Goal: Check status: Check status

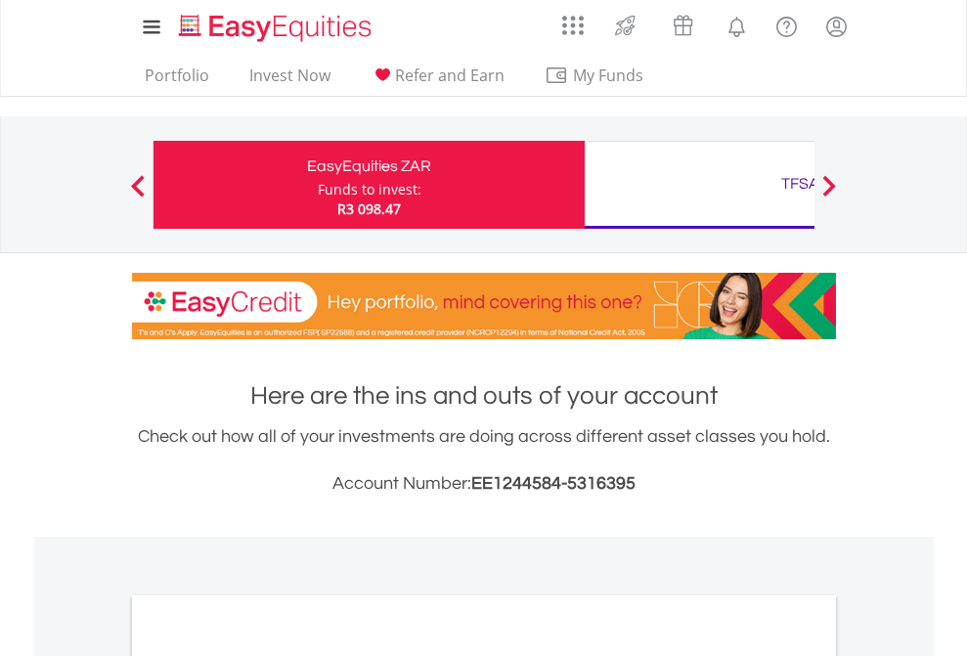
click at [318, 185] on div "Funds to invest:" at bounding box center [370, 190] width 104 height 20
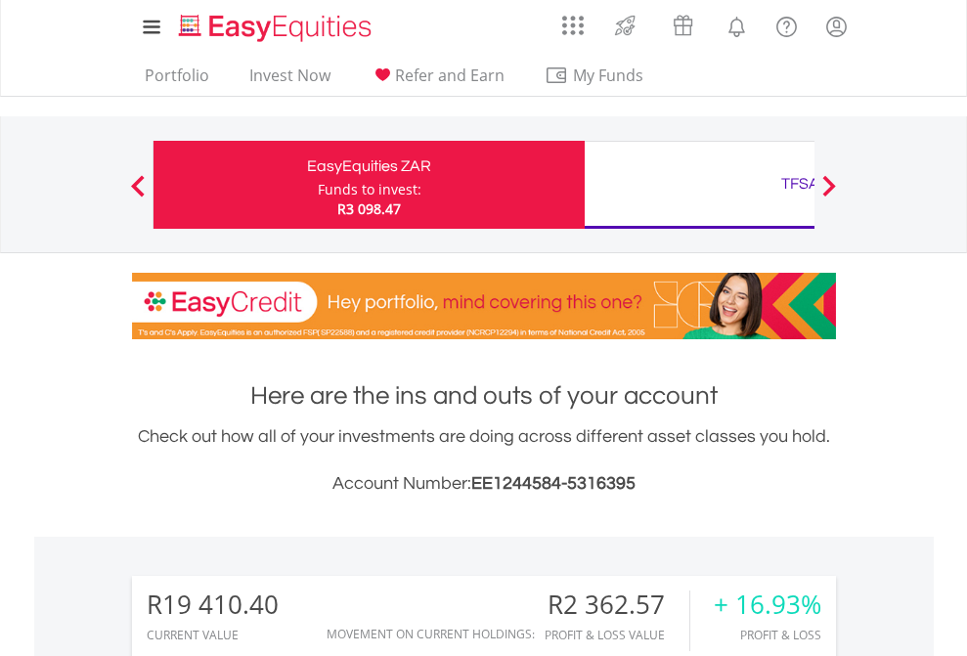
scroll to position [188, 307]
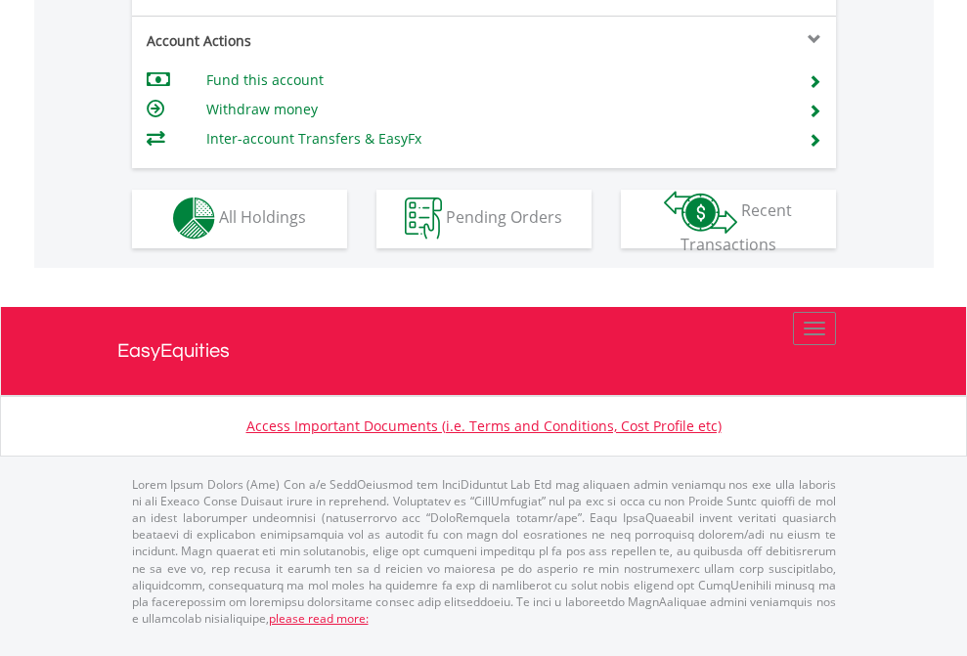
scroll to position [1667, 0]
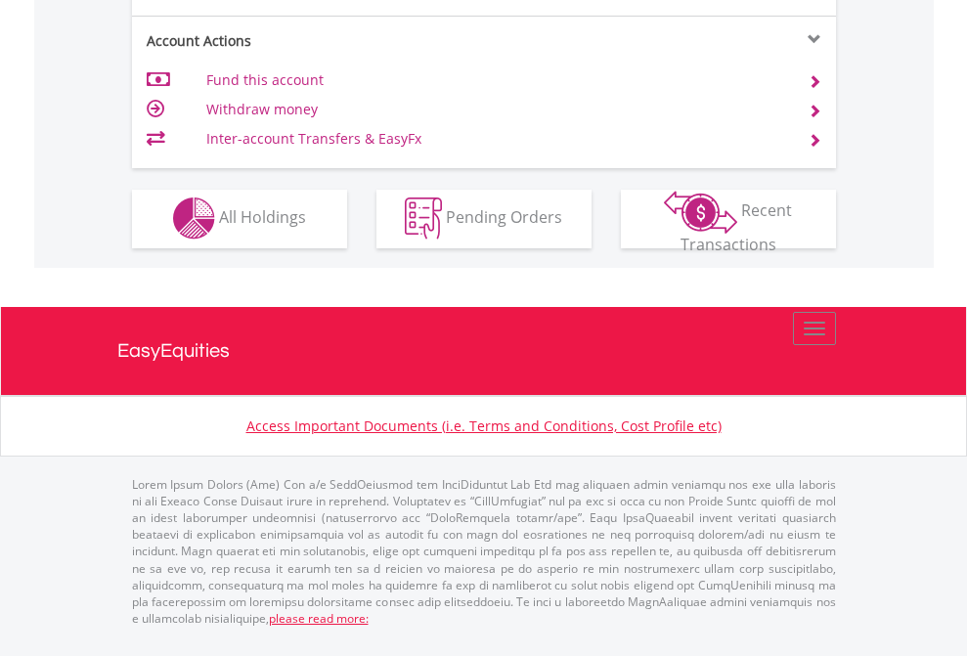
scroll to position [1828, 0]
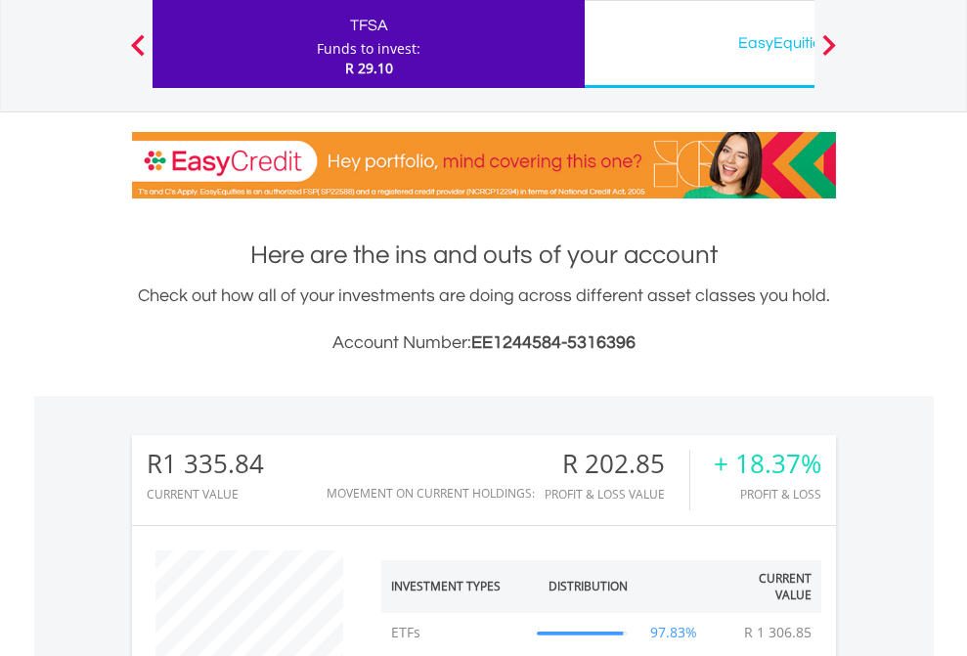
scroll to position [188, 307]
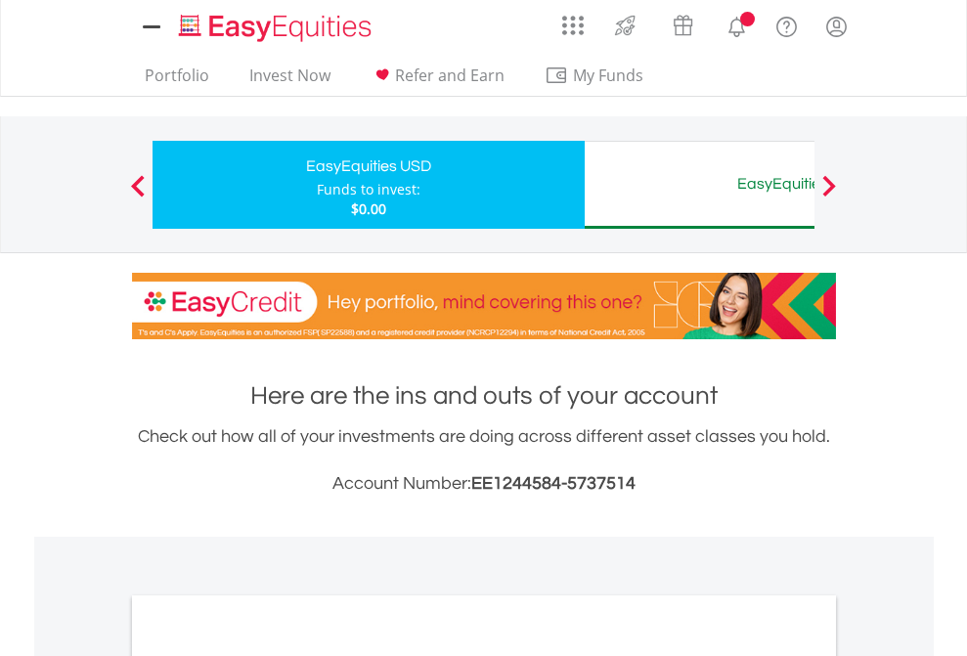
scroll to position [1175, 0]
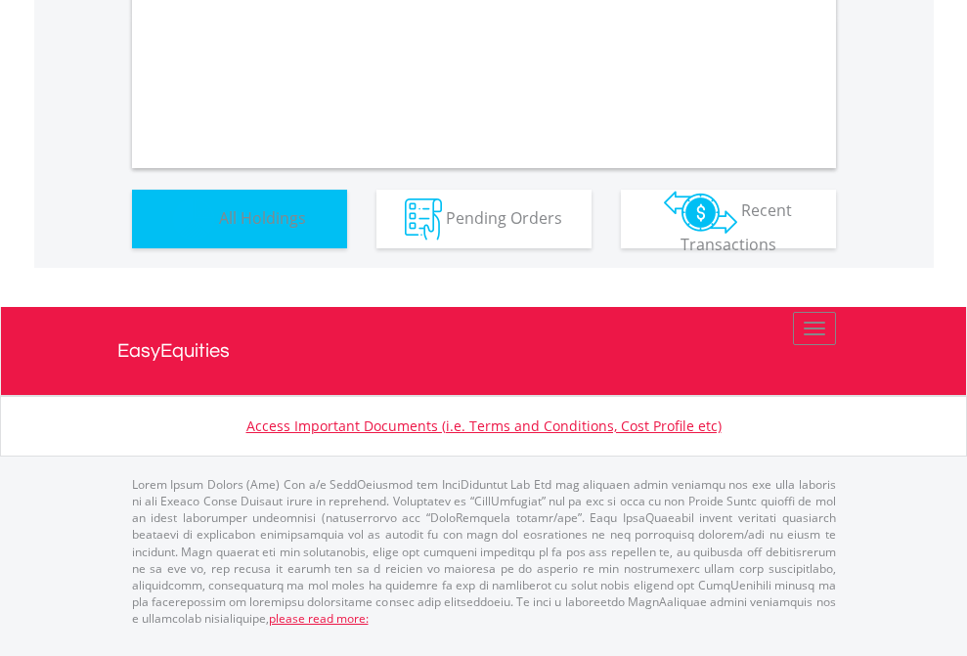
click at [219, 228] on span "All Holdings" at bounding box center [262, 217] width 87 height 22
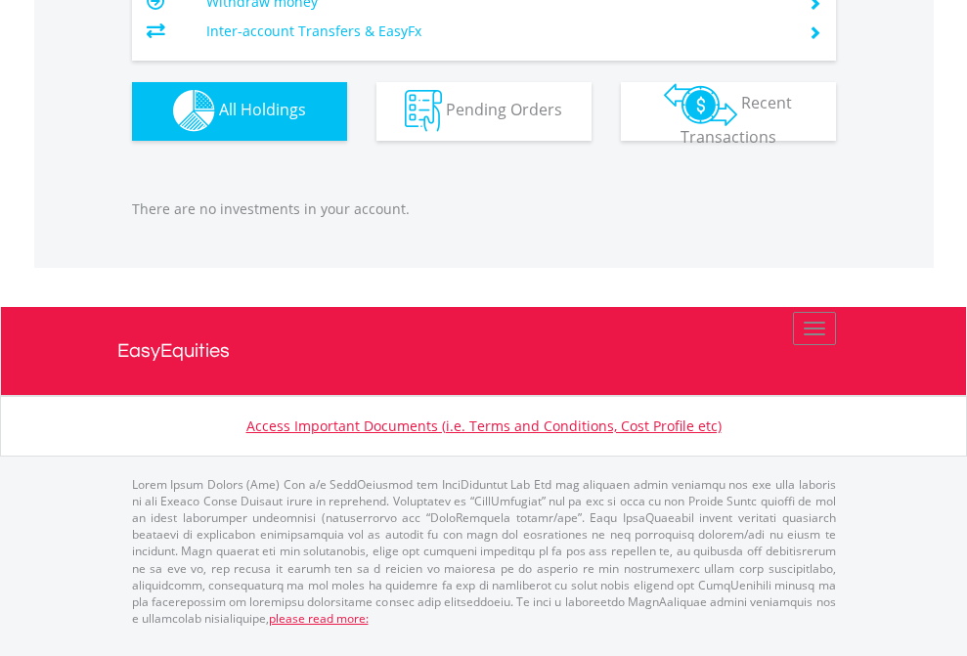
scroll to position [188, 307]
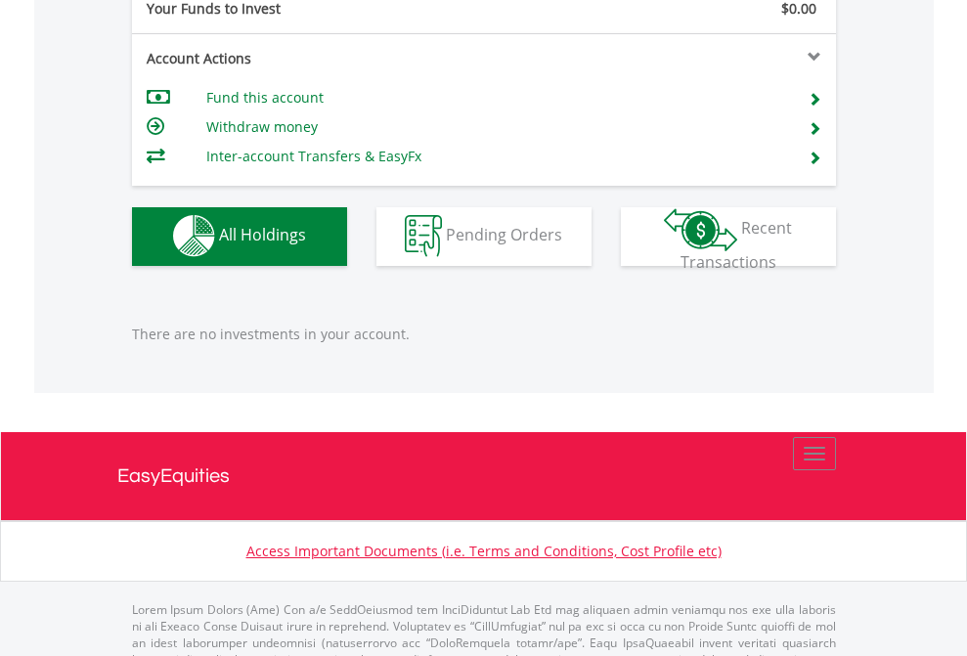
scroll to position [1935, 0]
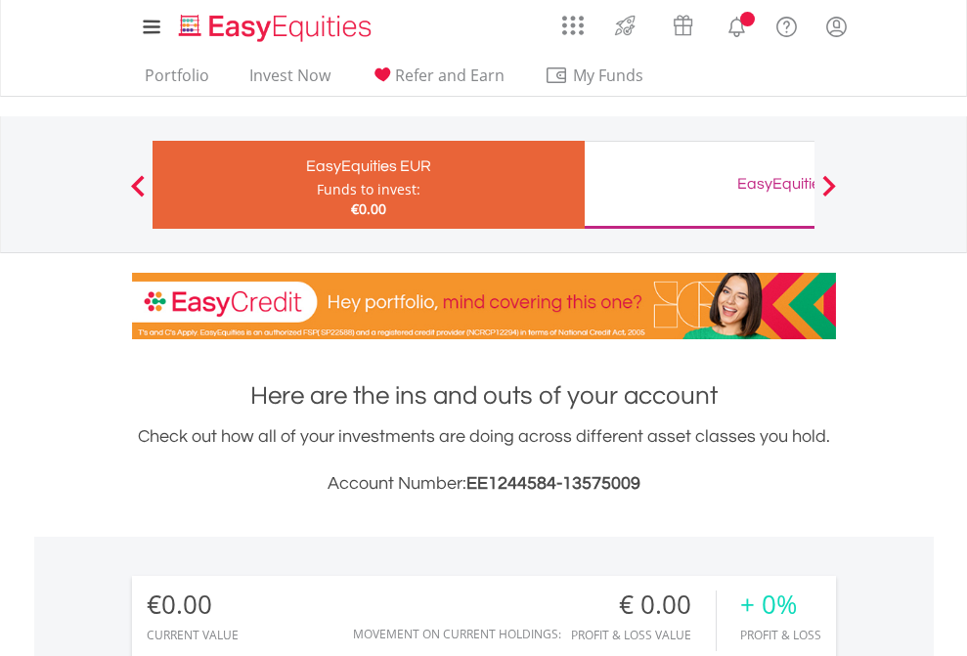
scroll to position [1453, 0]
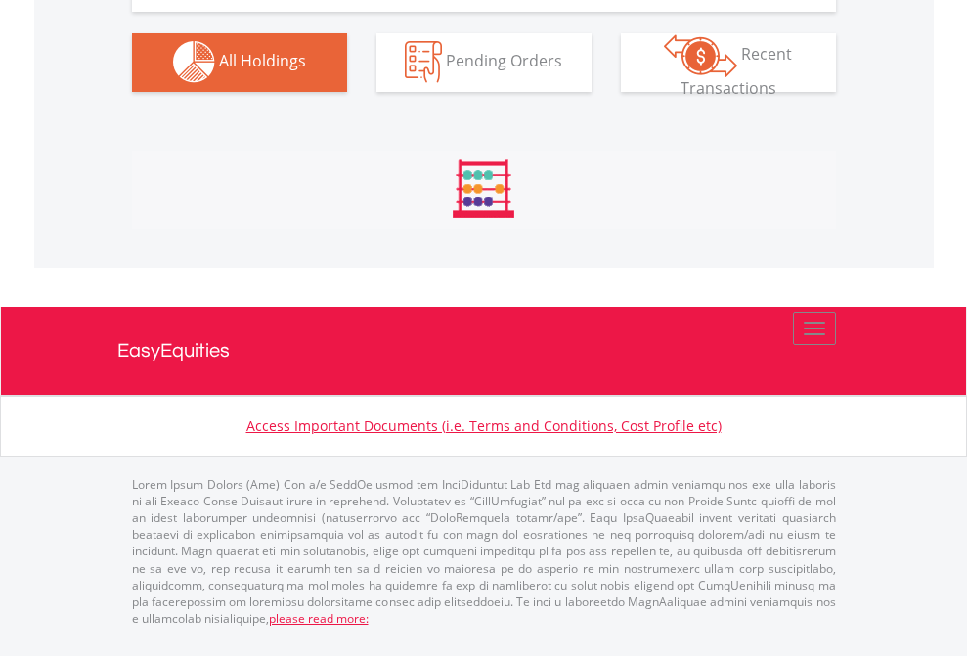
scroll to position [1935, 0]
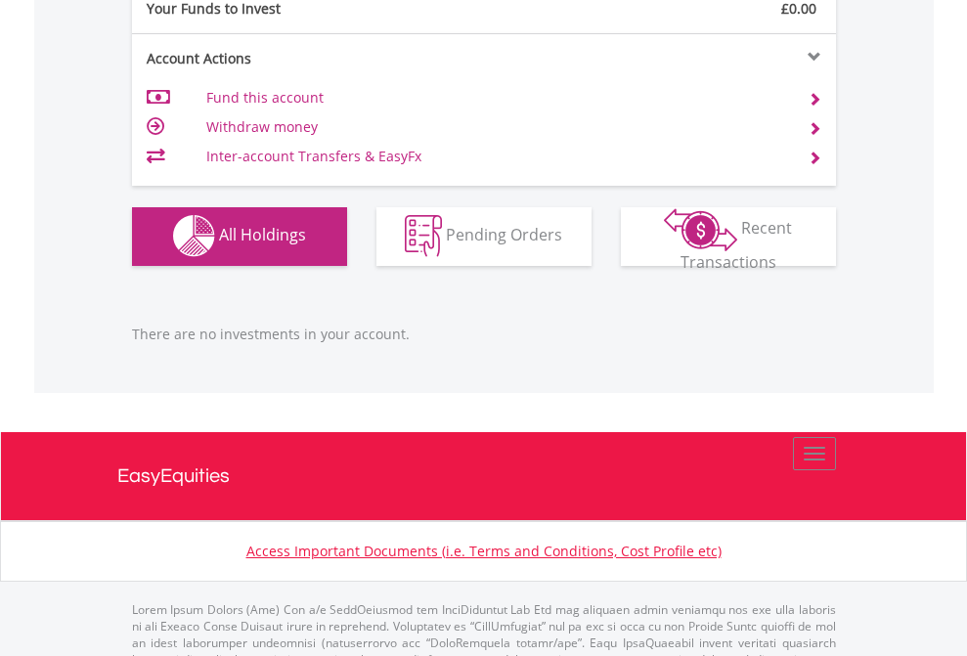
scroll to position [1935, 0]
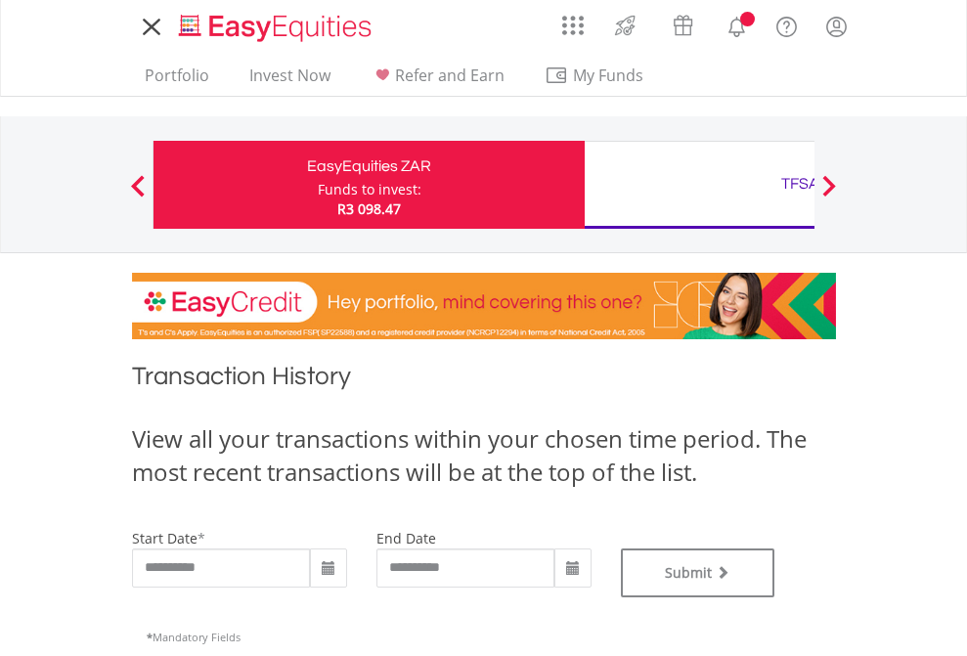
type input "**********"
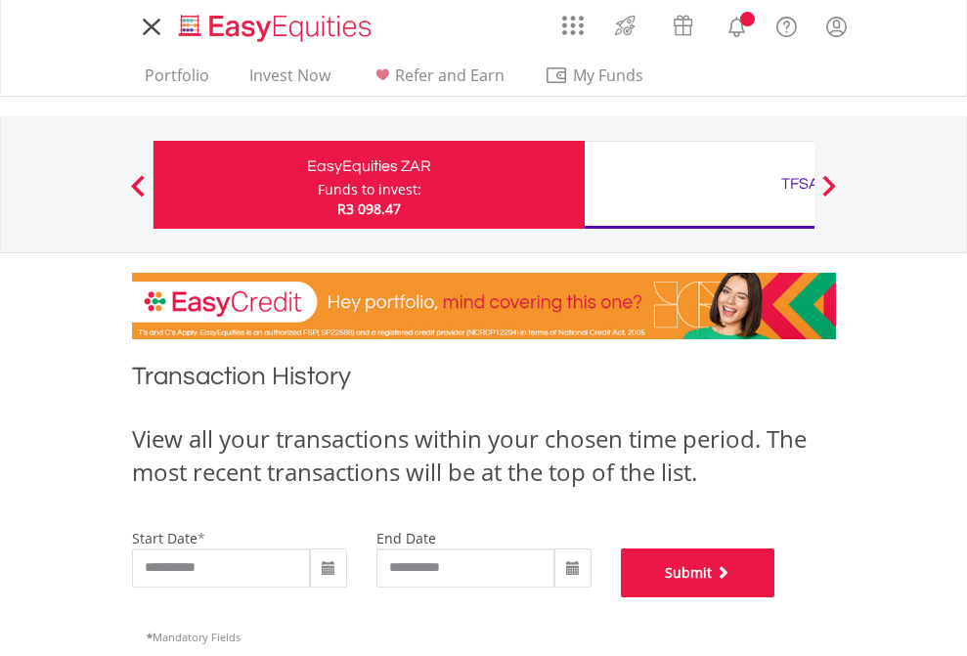
click at [775, 597] on button "Submit" at bounding box center [698, 572] width 154 height 49
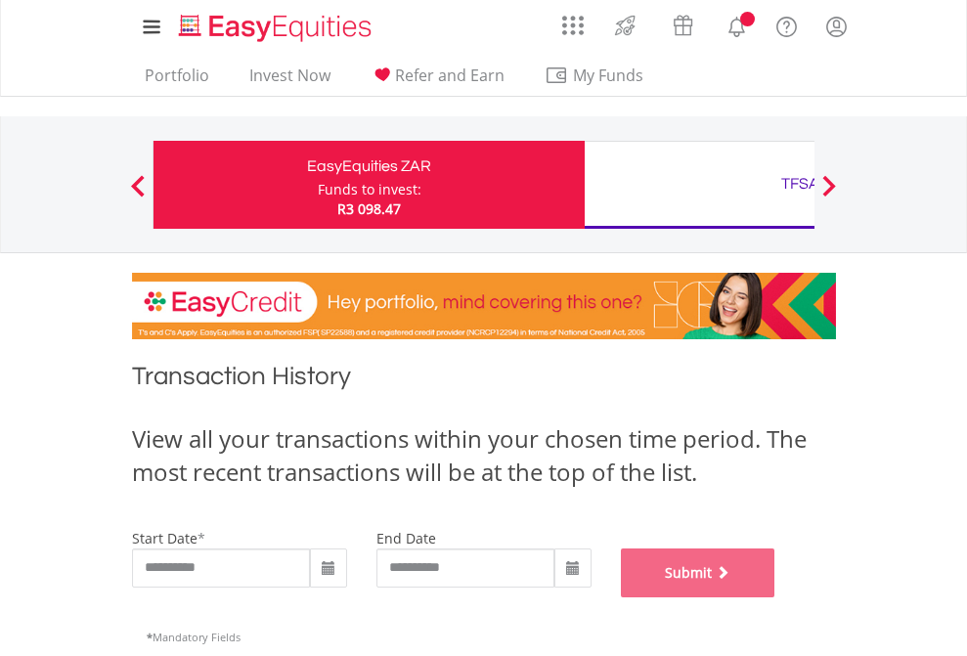
scroll to position [793, 0]
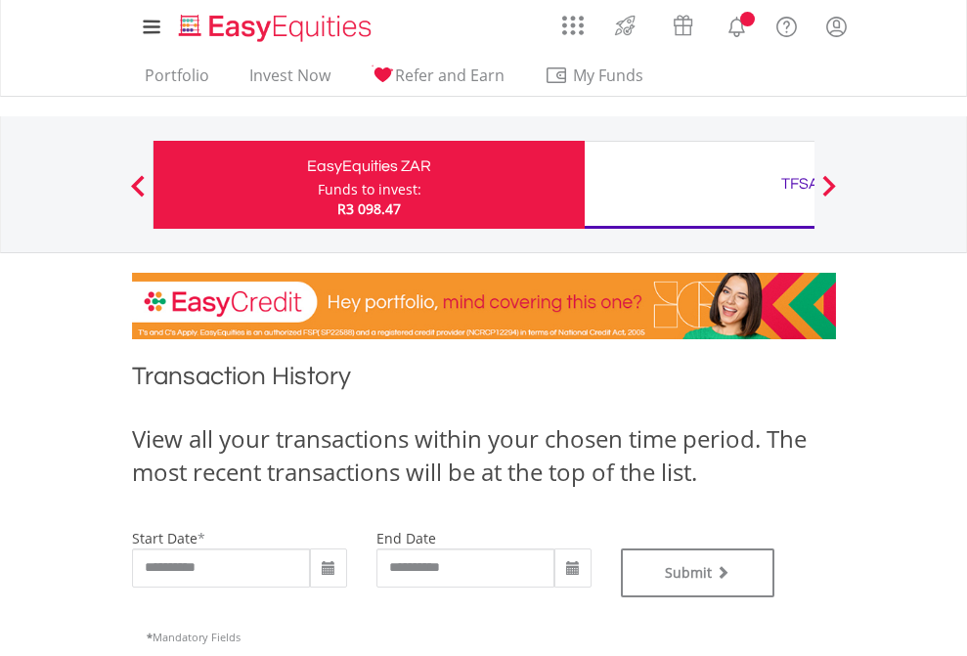
click at [699, 185] on div "TFSA" at bounding box center [800, 183] width 408 height 27
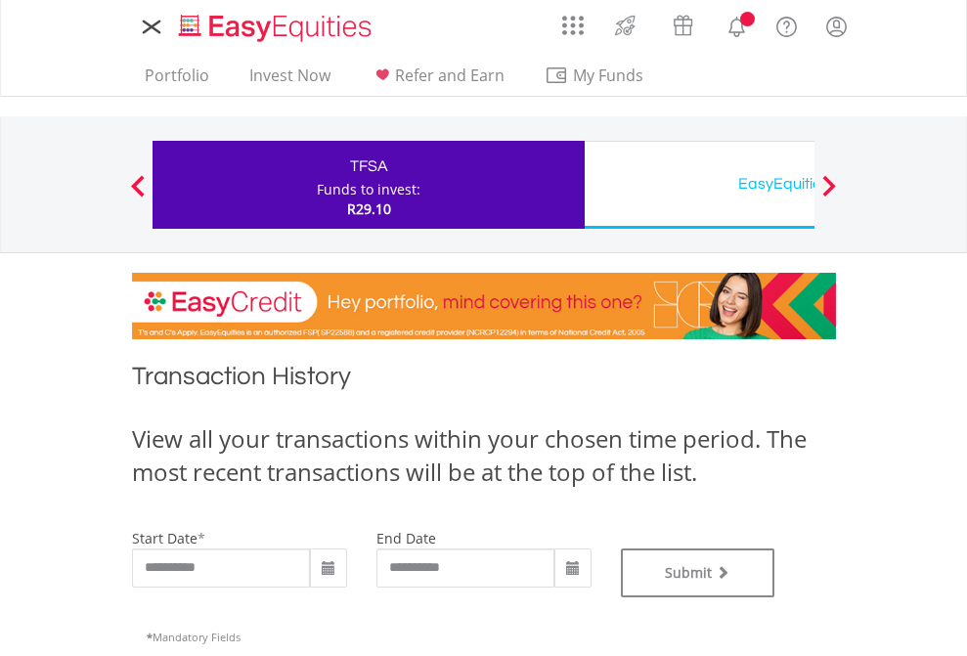
type input "**********"
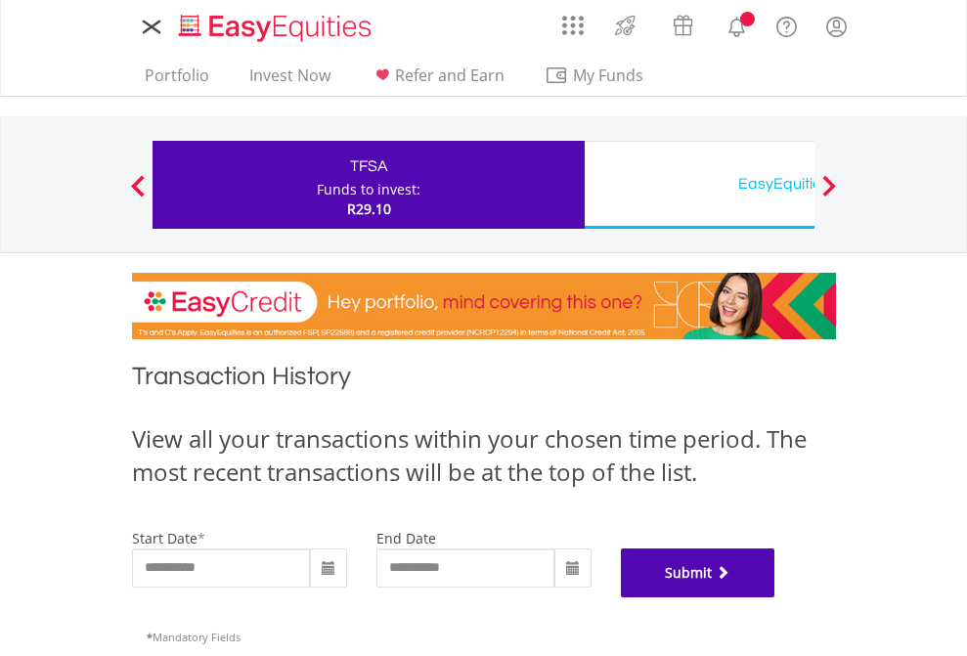
click at [775, 597] on button "Submit" at bounding box center [698, 572] width 154 height 49
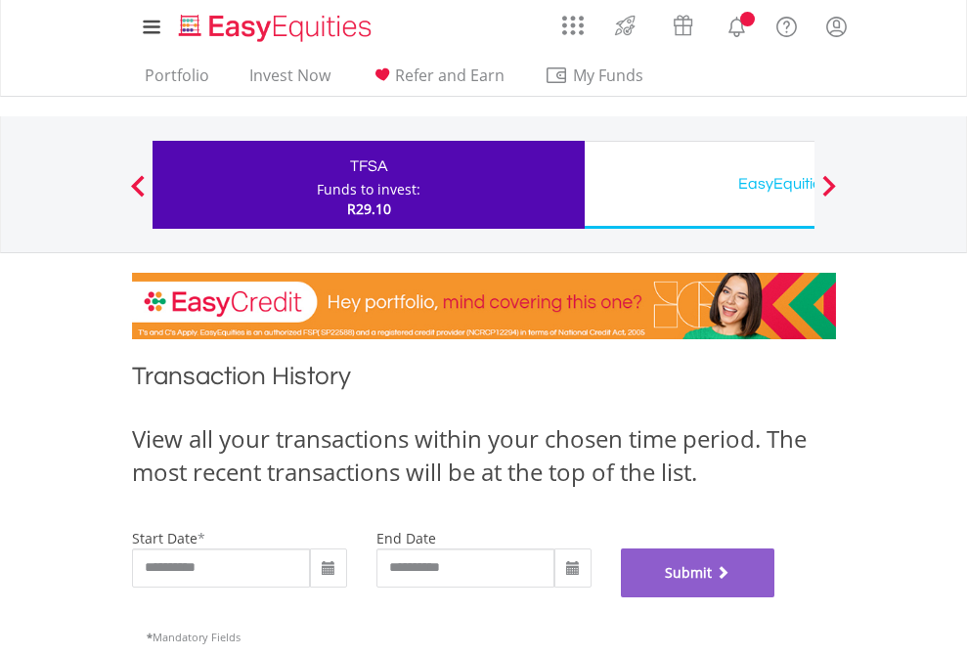
scroll to position [793, 0]
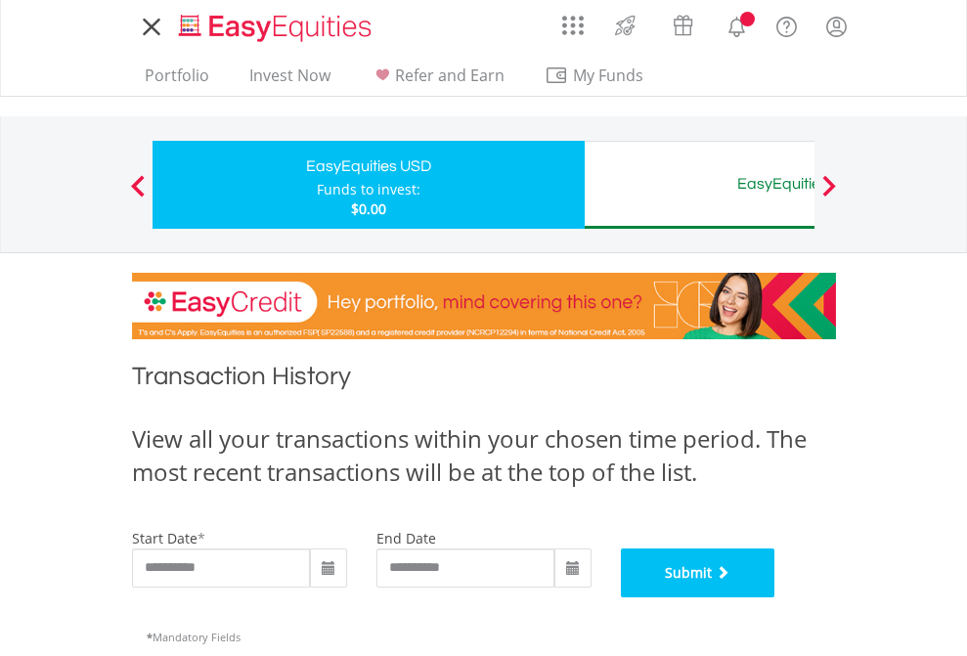
click at [775, 597] on button "Submit" at bounding box center [698, 572] width 154 height 49
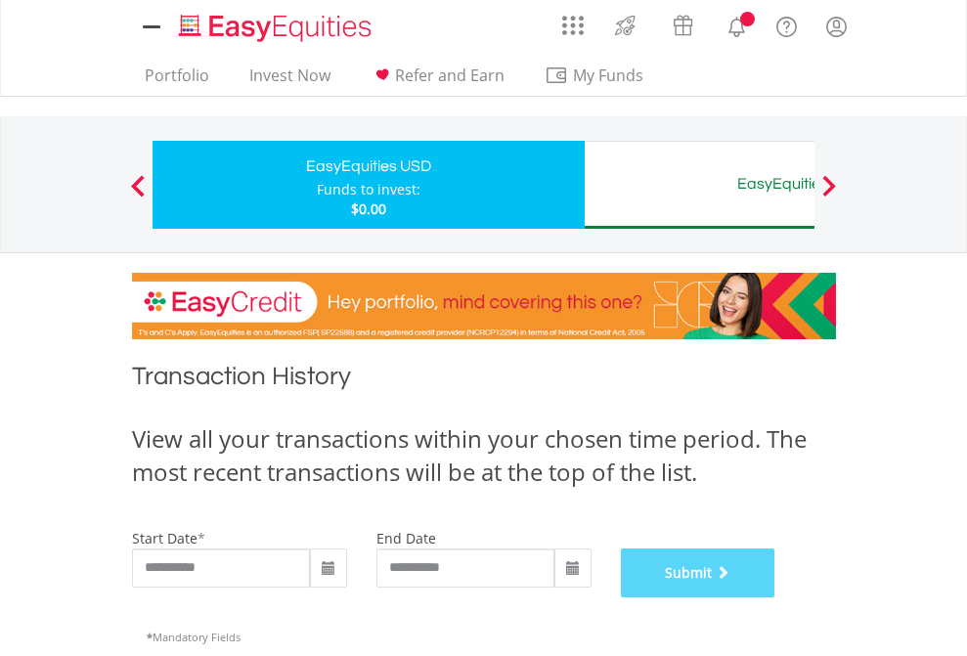
scroll to position [793, 0]
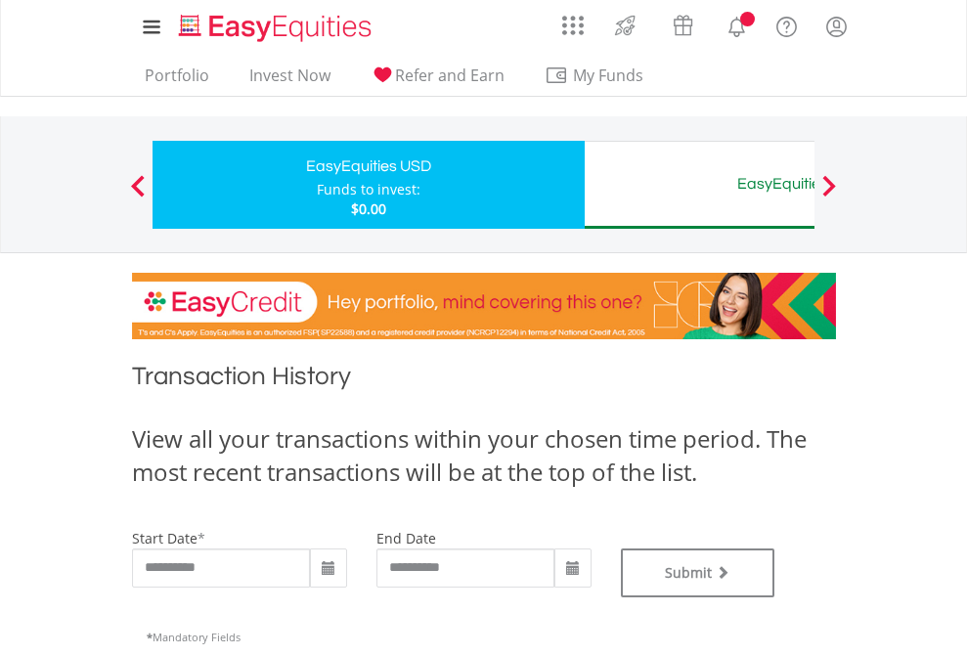
click at [699, 185] on div "EasyEquities AUD" at bounding box center [800, 183] width 408 height 27
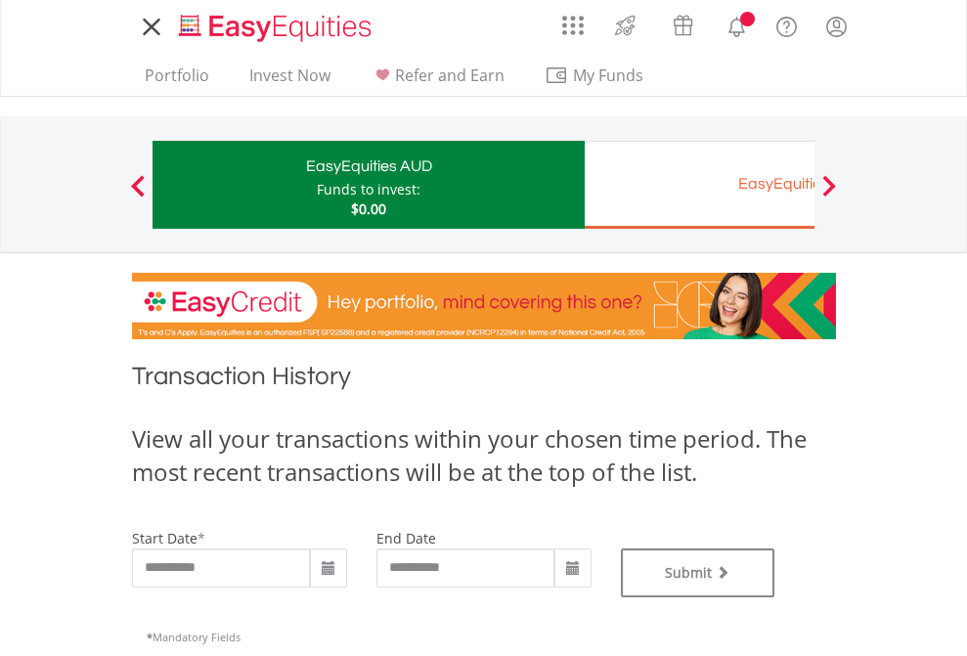
type input "**********"
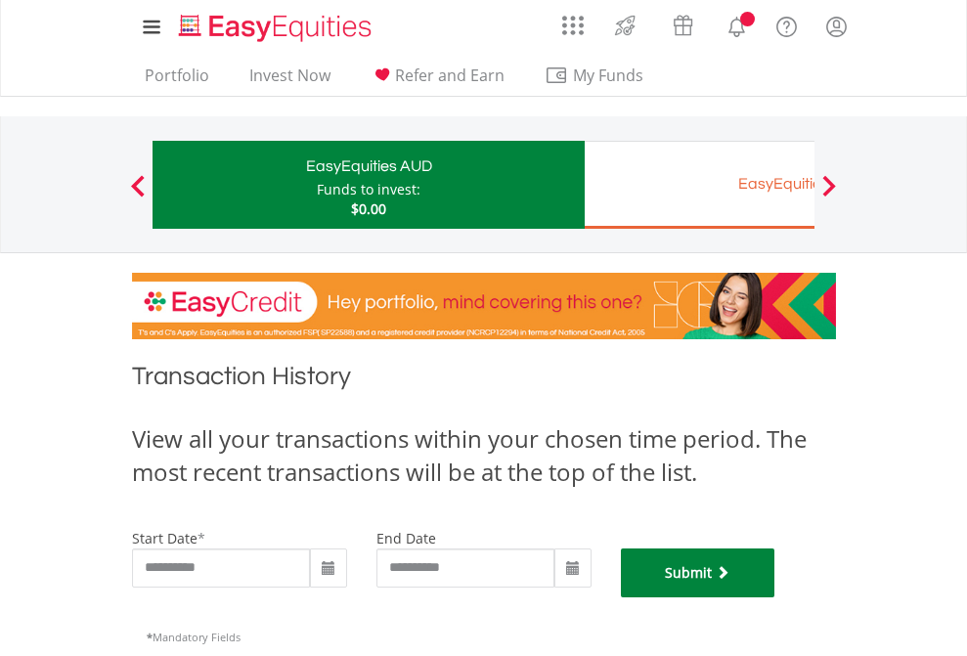
click at [775, 597] on button "Submit" at bounding box center [698, 572] width 154 height 49
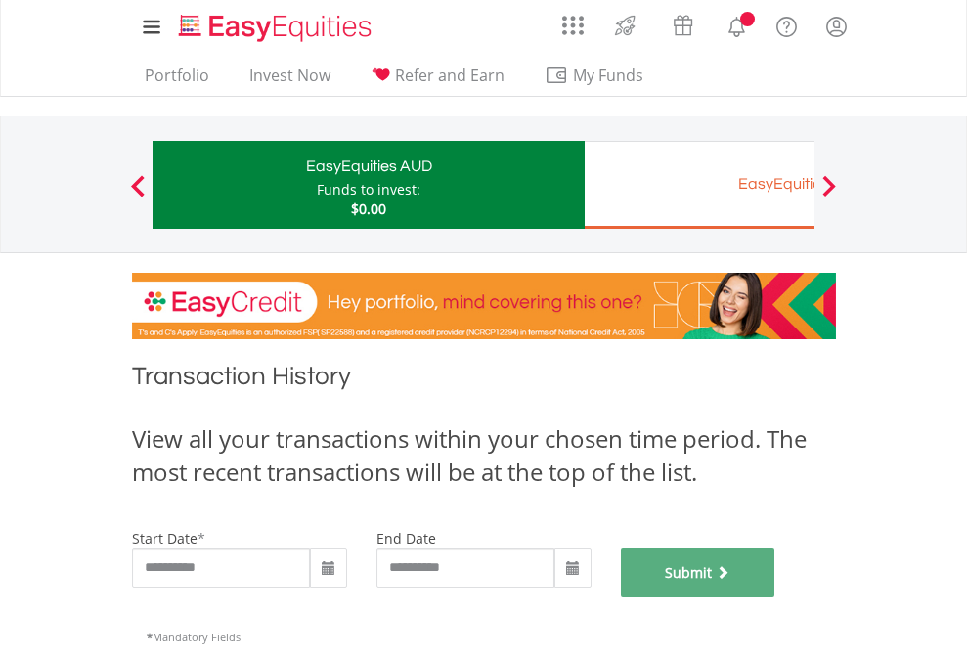
scroll to position [793, 0]
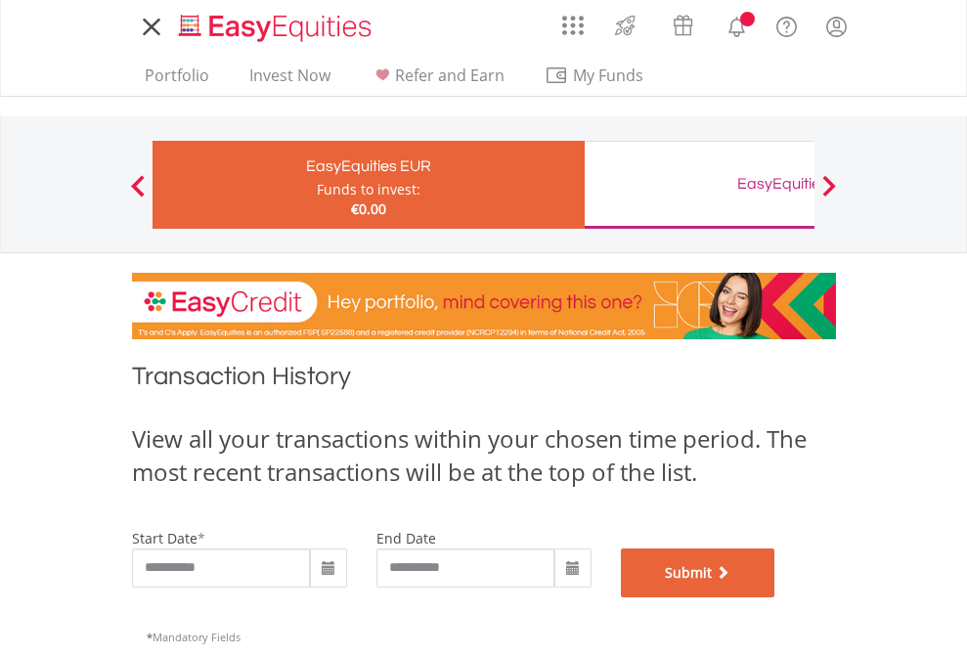
click at [775, 597] on button "Submit" at bounding box center [698, 572] width 154 height 49
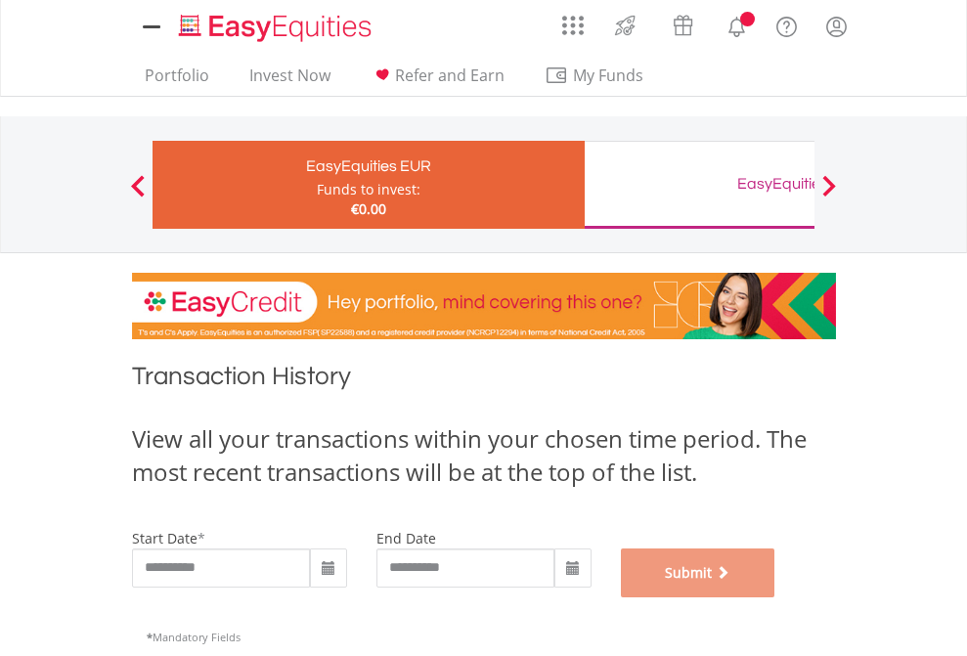
scroll to position [793, 0]
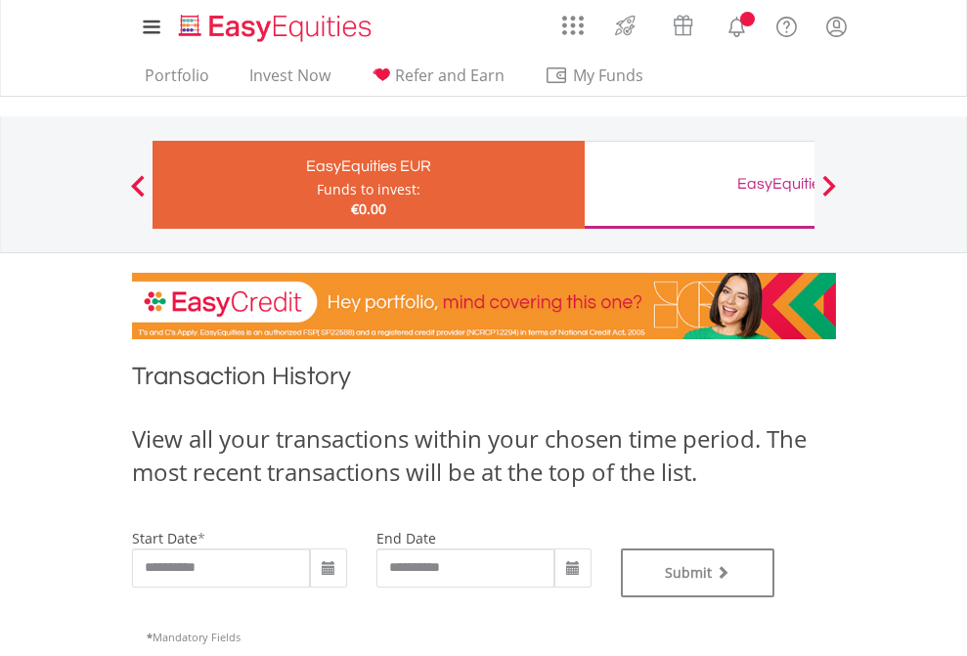
click at [699, 185] on div "EasyEquities GBP" at bounding box center [800, 183] width 408 height 27
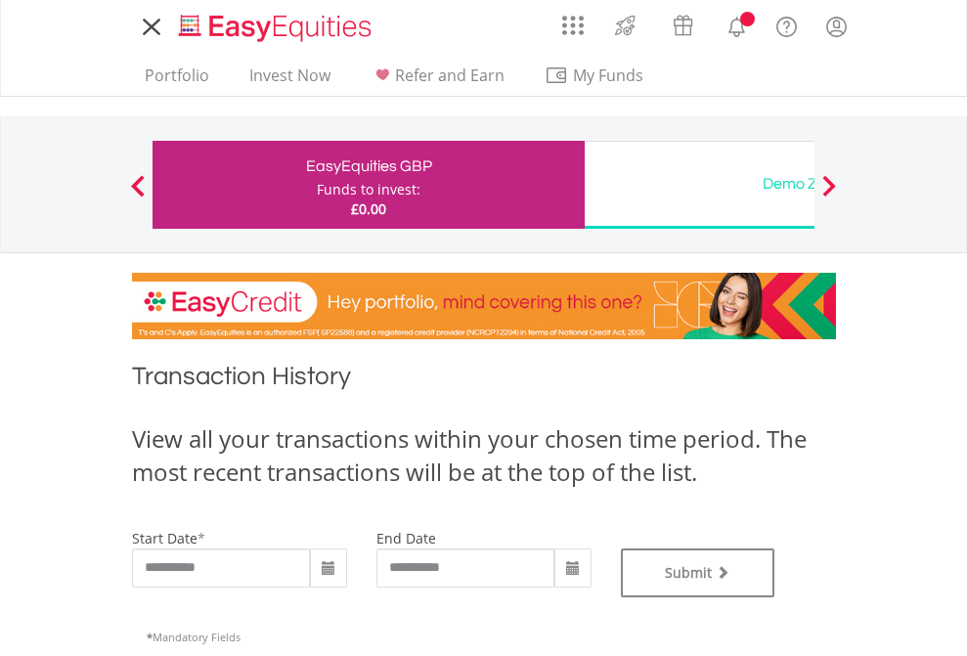
type input "**********"
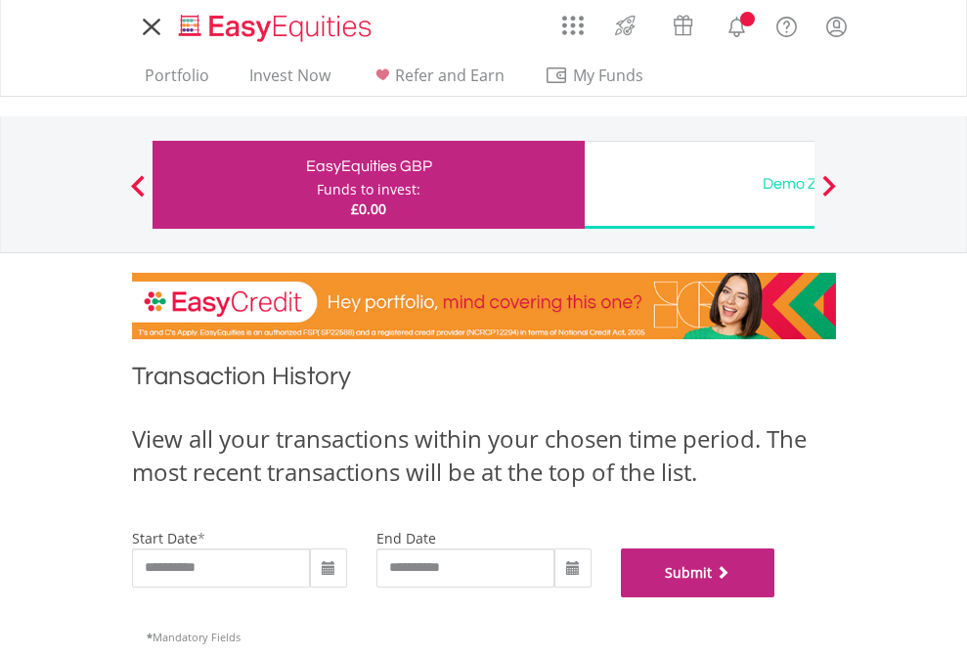
click at [775, 597] on button "Submit" at bounding box center [698, 572] width 154 height 49
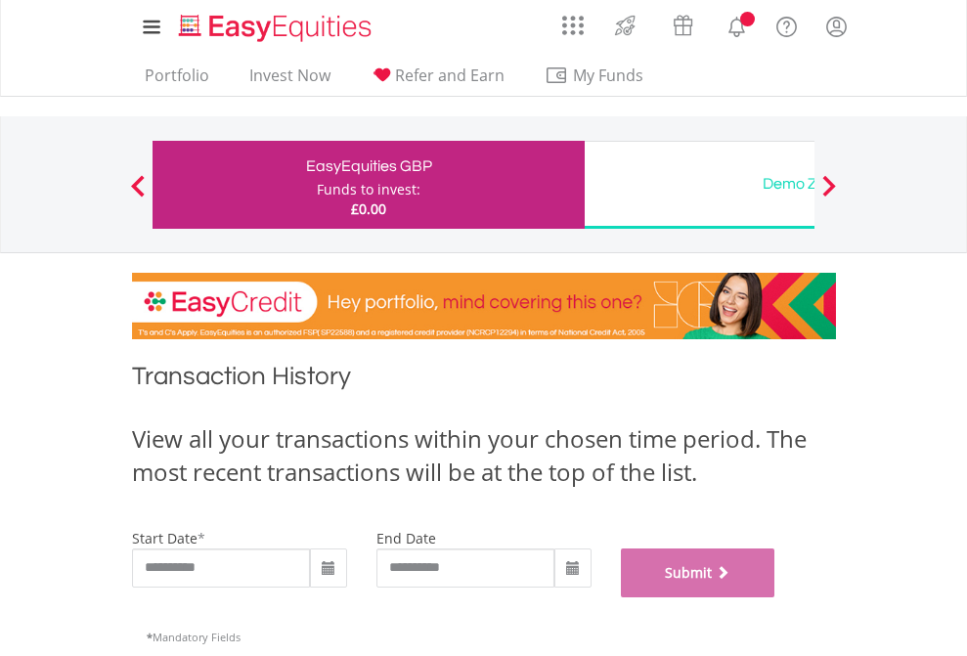
scroll to position [793, 0]
